Goal: Find contact information: Find contact information

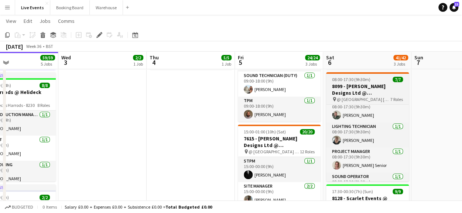
scroll to position [79, 0]
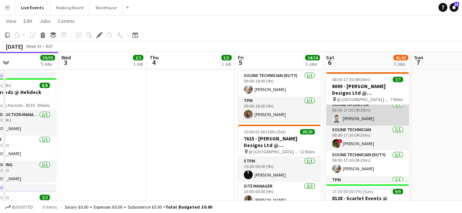
click at [347, 117] on app-card-role "Sound Operator [DATE] 08:00-17:30 (9h30m) [PERSON_NAME]" at bounding box center [367, 113] width 83 height 25
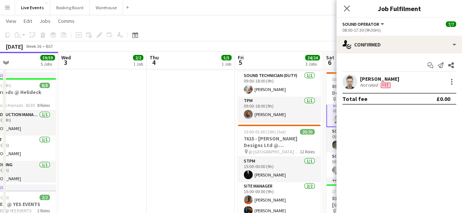
scroll to position [80, 0]
click at [378, 77] on div "[PERSON_NAME]" at bounding box center [383, 79] width 47 height 7
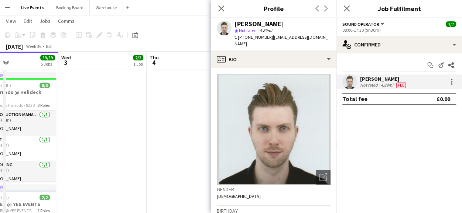
drag, startPoint x: 271, startPoint y: 38, endPoint x: 330, endPoint y: 49, distance: 59.5
click at [330, 49] on div "[PERSON_NAME] star Not rated 4.89mi t. [PHONE_NUMBER] | [EMAIL_ADDRESS][DOMAIN_…" at bounding box center [274, 34] width 126 height 33
copy span "[EMAIL_ADDRESS][DOMAIN_NAME]"
click at [221, 6] on icon "Close pop-in" at bounding box center [220, 8] width 7 height 7
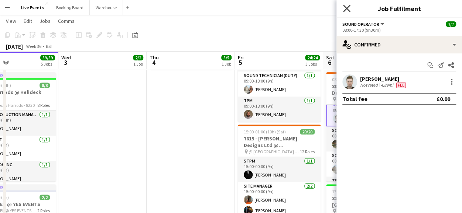
click at [346, 7] on icon "Close pop-in" at bounding box center [346, 8] width 7 height 7
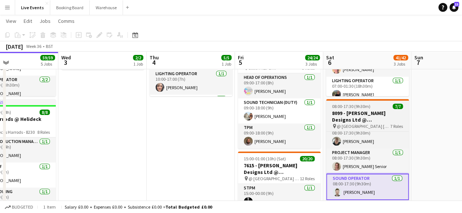
scroll to position [100, 0]
